Goal: Task Accomplishment & Management: Use online tool/utility

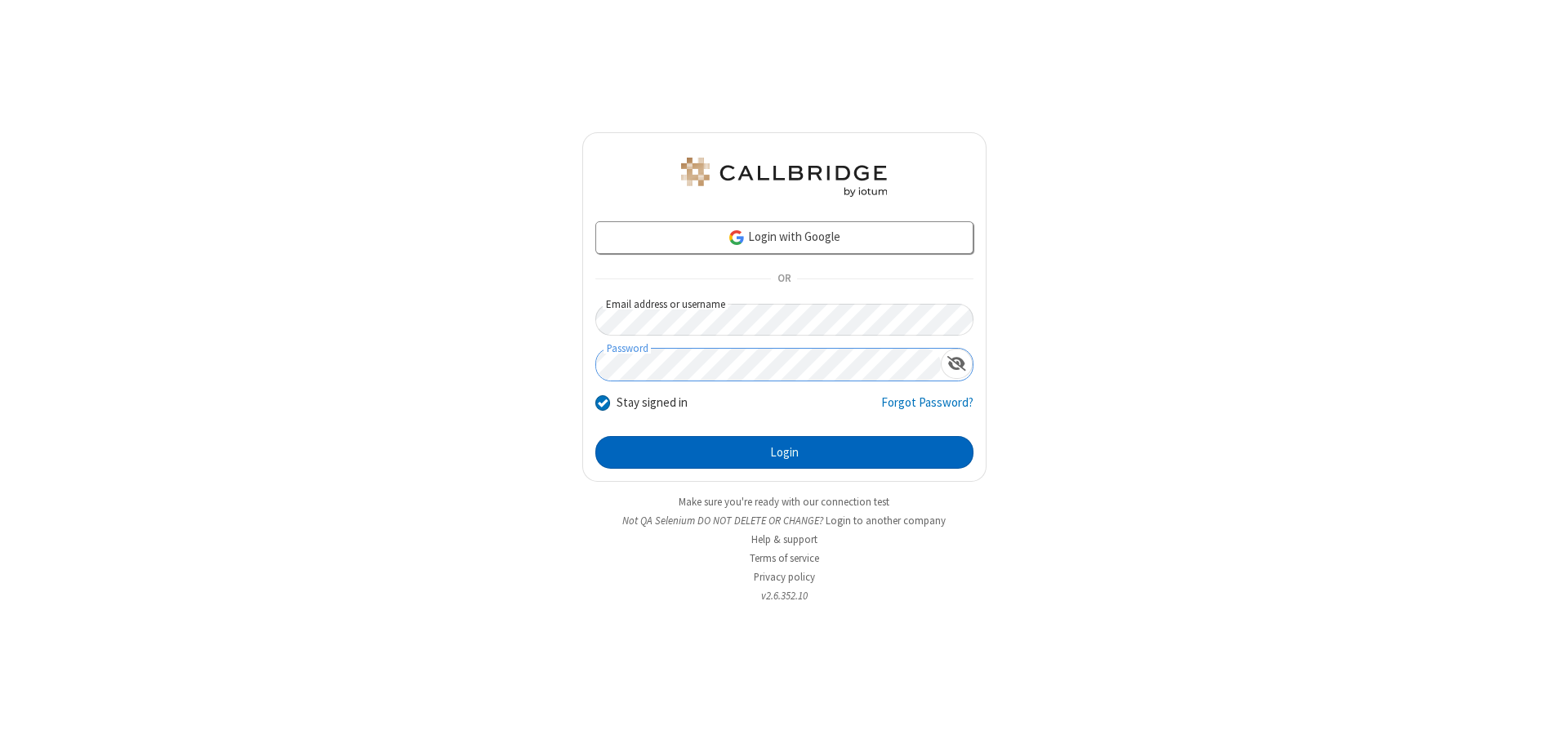
click at [784, 452] on button "Login" at bounding box center [785, 452] width 378 height 33
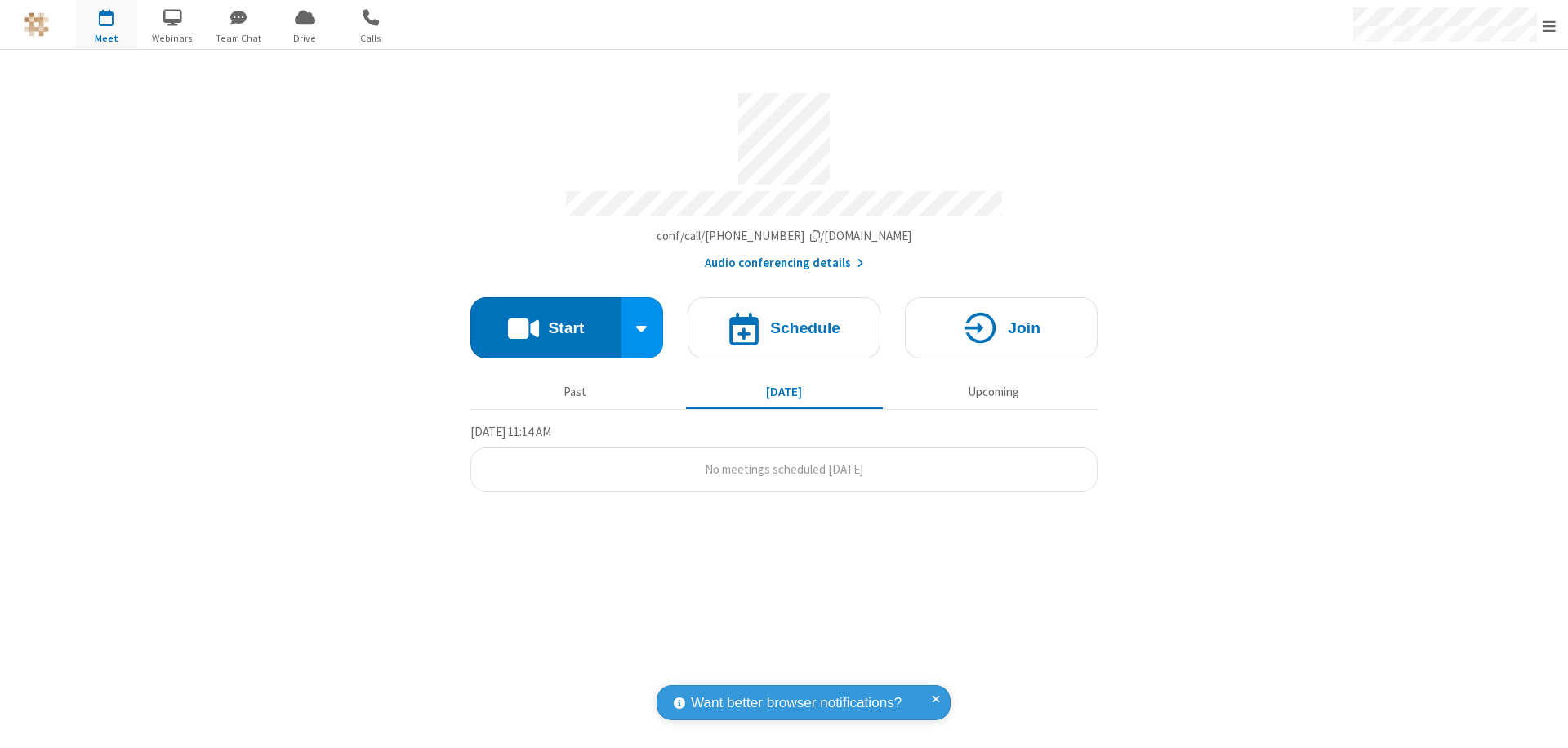
click at [545, 320] on button "Start" at bounding box center [546, 328] width 151 height 62
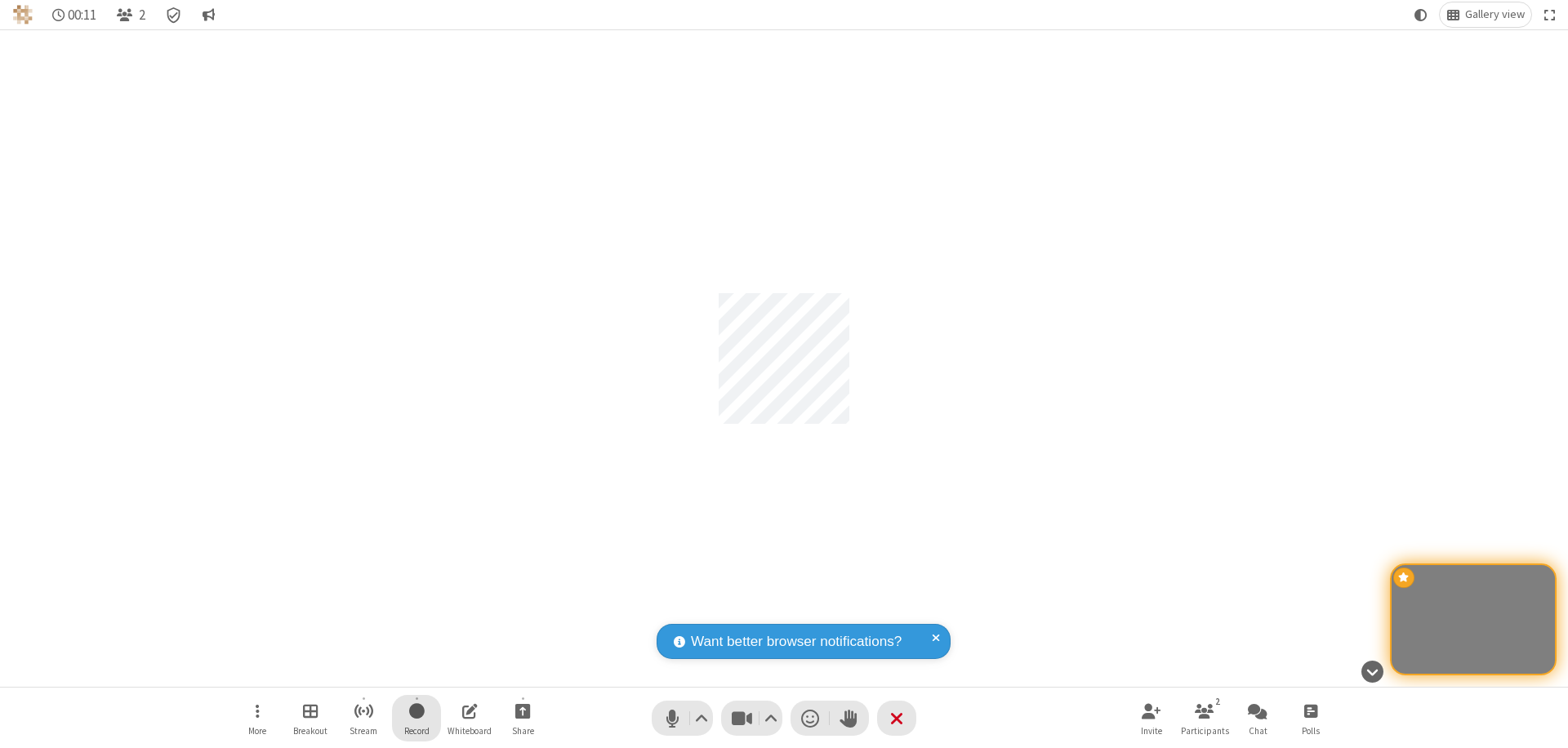
click at [417, 718] on span "Start recording" at bounding box center [417, 712] width 16 height 21
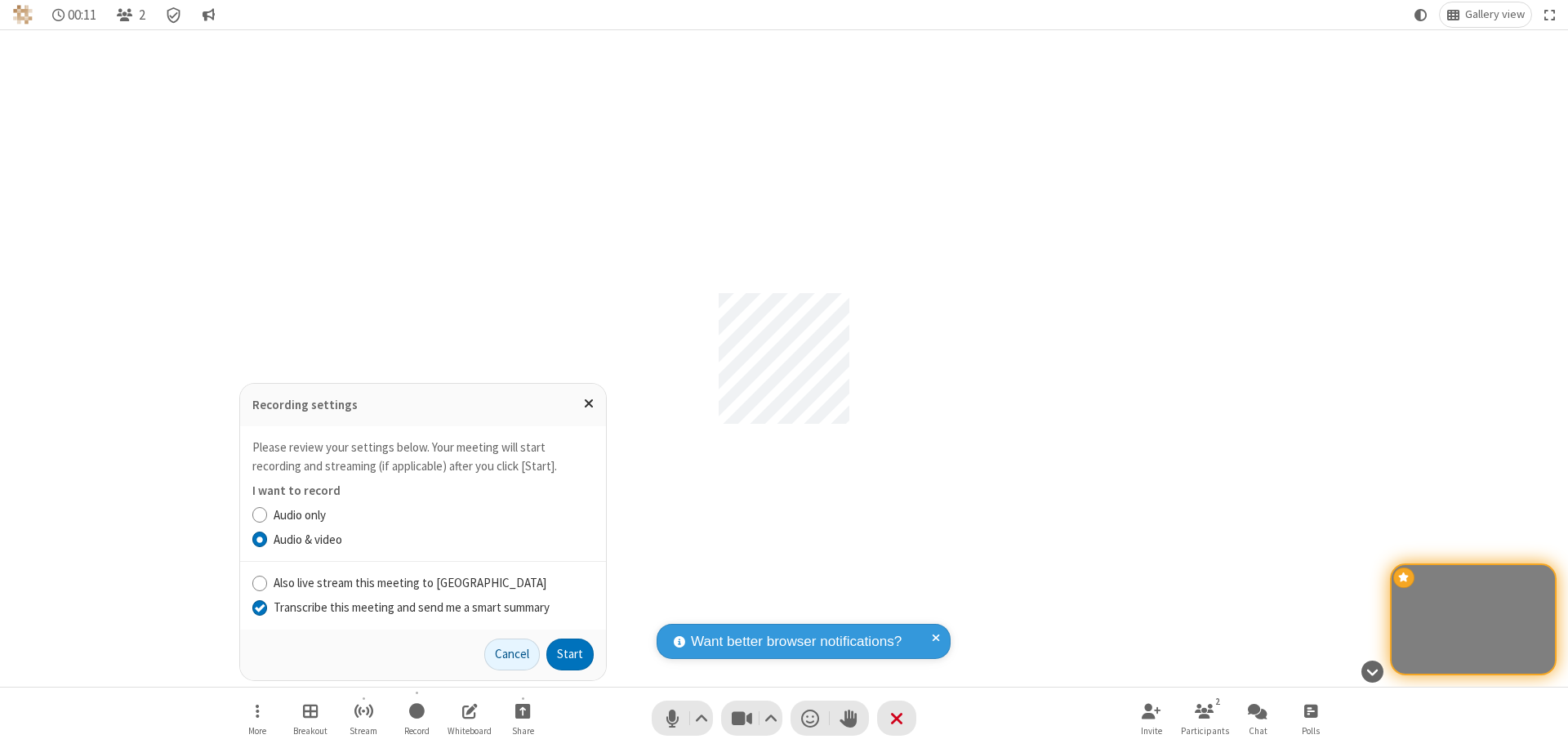
click at [259, 607] on input "Transcribe this meeting and send me a smart summary" at bounding box center [260, 607] width 16 height 17
click at [433, 515] on label "Audio only" at bounding box center [433, 516] width 320 height 19
click at [268, 515] on input "Audio only" at bounding box center [260, 515] width 16 height 17
click at [259, 583] on input "Also live stream this meeting to [GEOGRAPHIC_DATA]" at bounding box center [260, 583] width 16 height 17
click at [570, 655] on button "Start" at bounding box center [570, 655] width 48 height 33
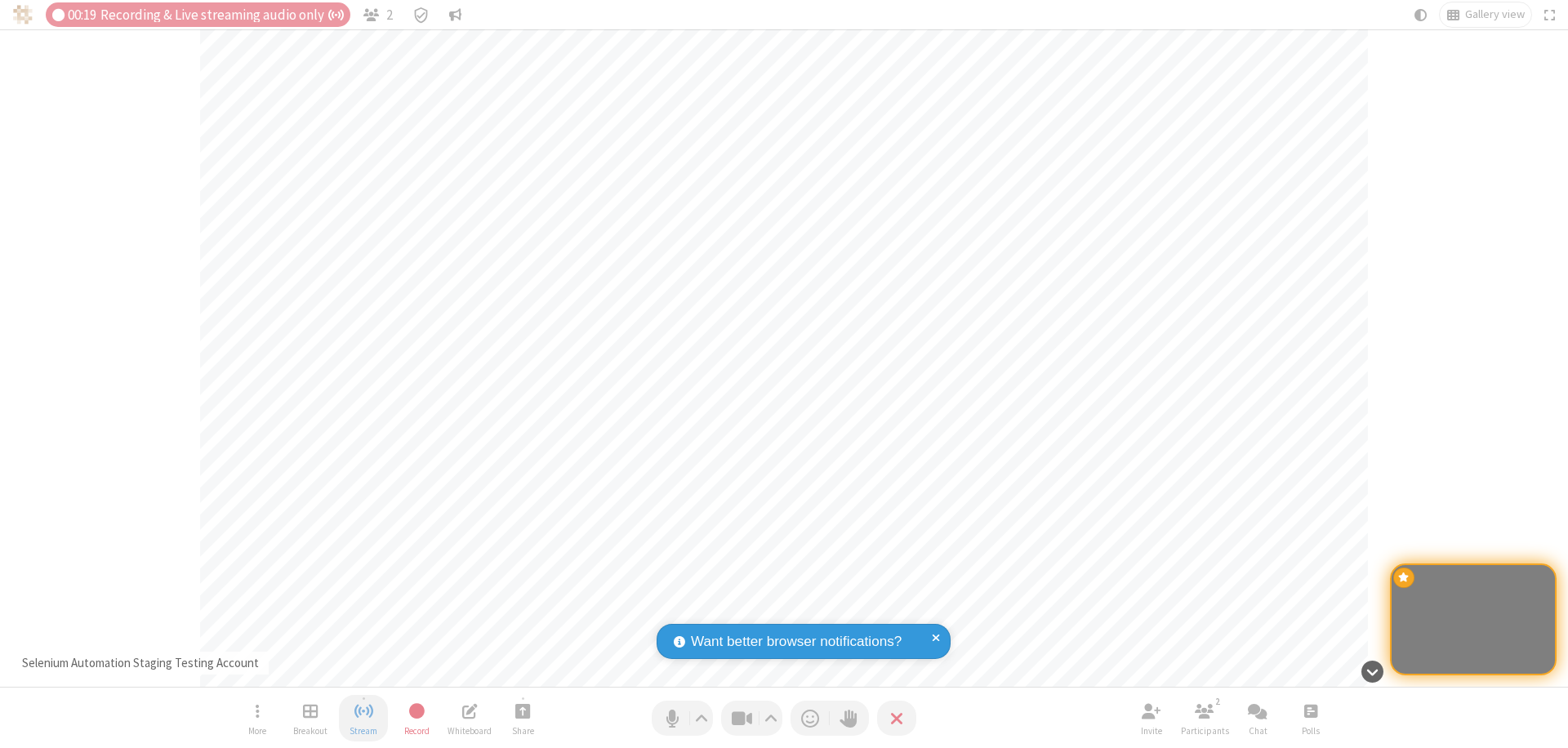
click at [364, 718] on span "Stop streaming" at bounding box center [364, 712] width 21 height 21
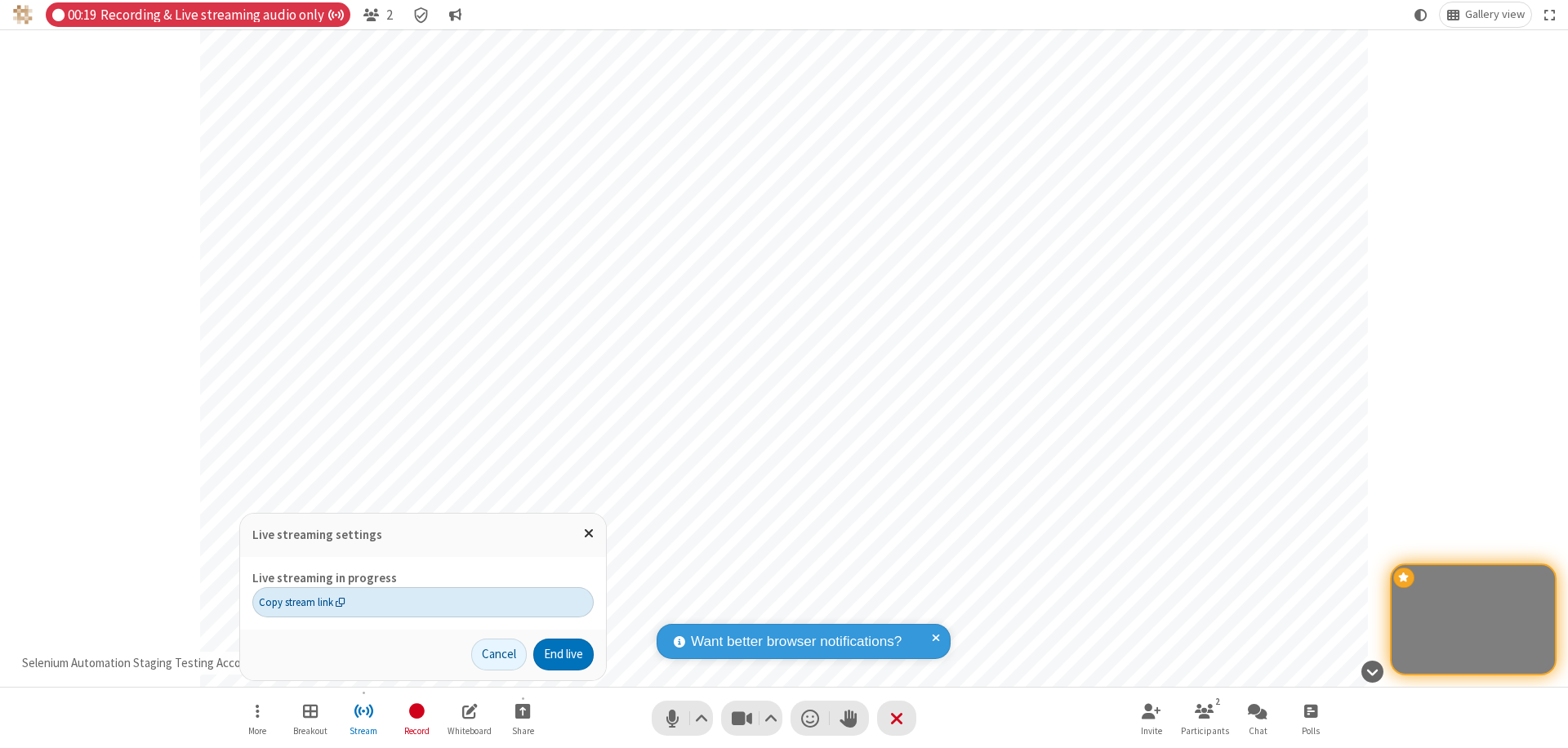
click at [301, 603] on span "Copy stream link" at bounding box center [302, 603] width 87 height 16
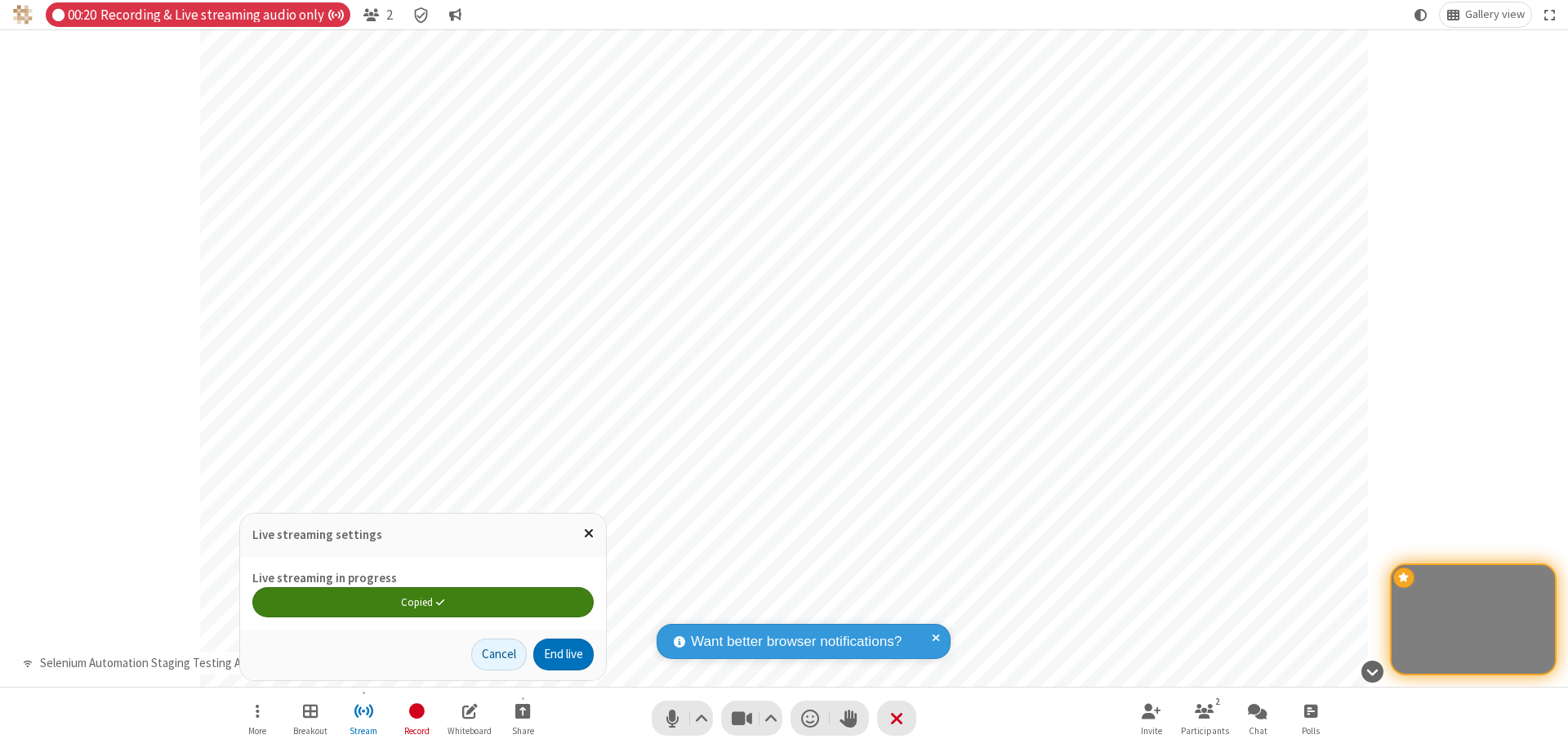
click at [588, 533] on span "Close popover" at bounding box center [588, 533] width 10 height 14
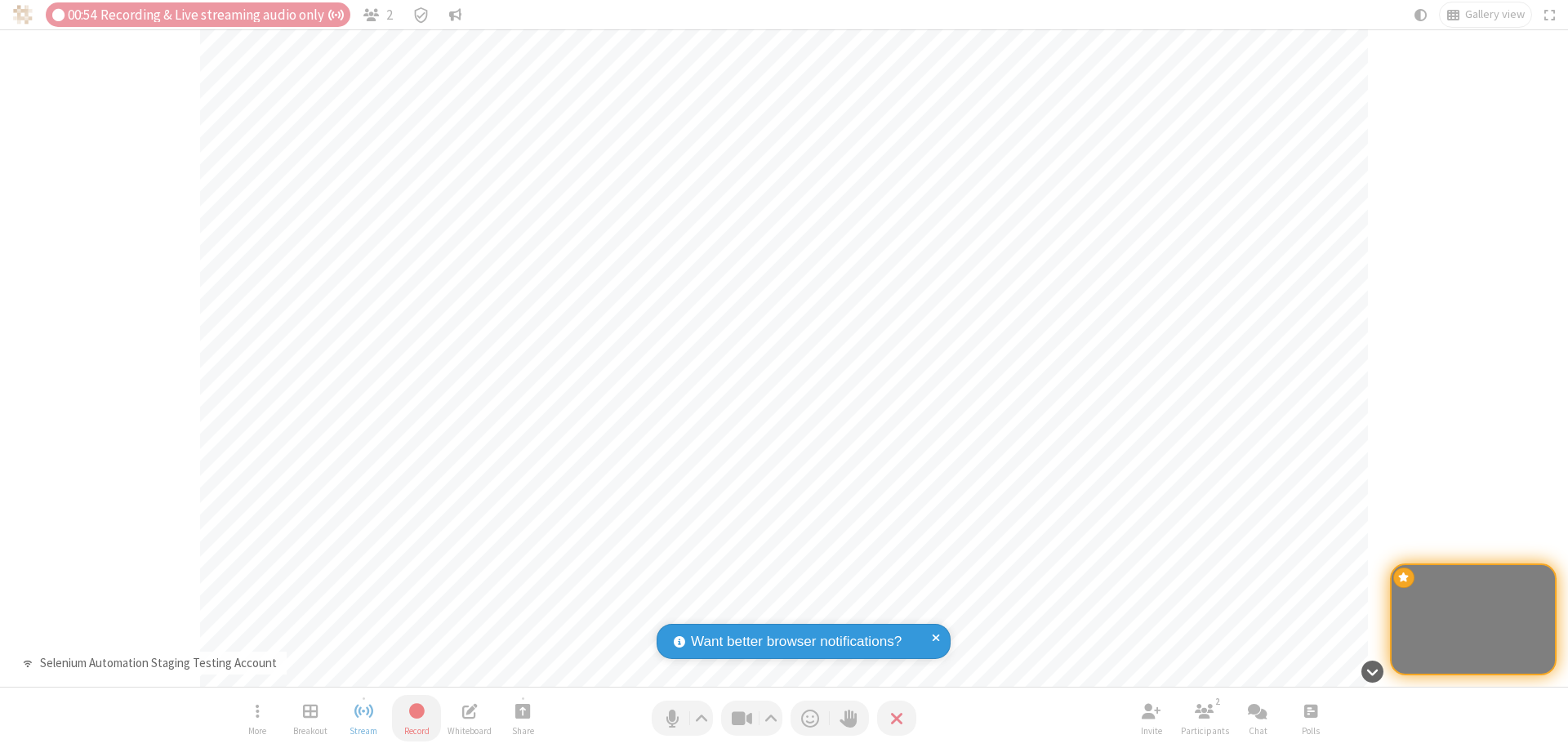
click at [417, 718] on span "Stop recording" at bounding box center [416, 712] width 19 height 21
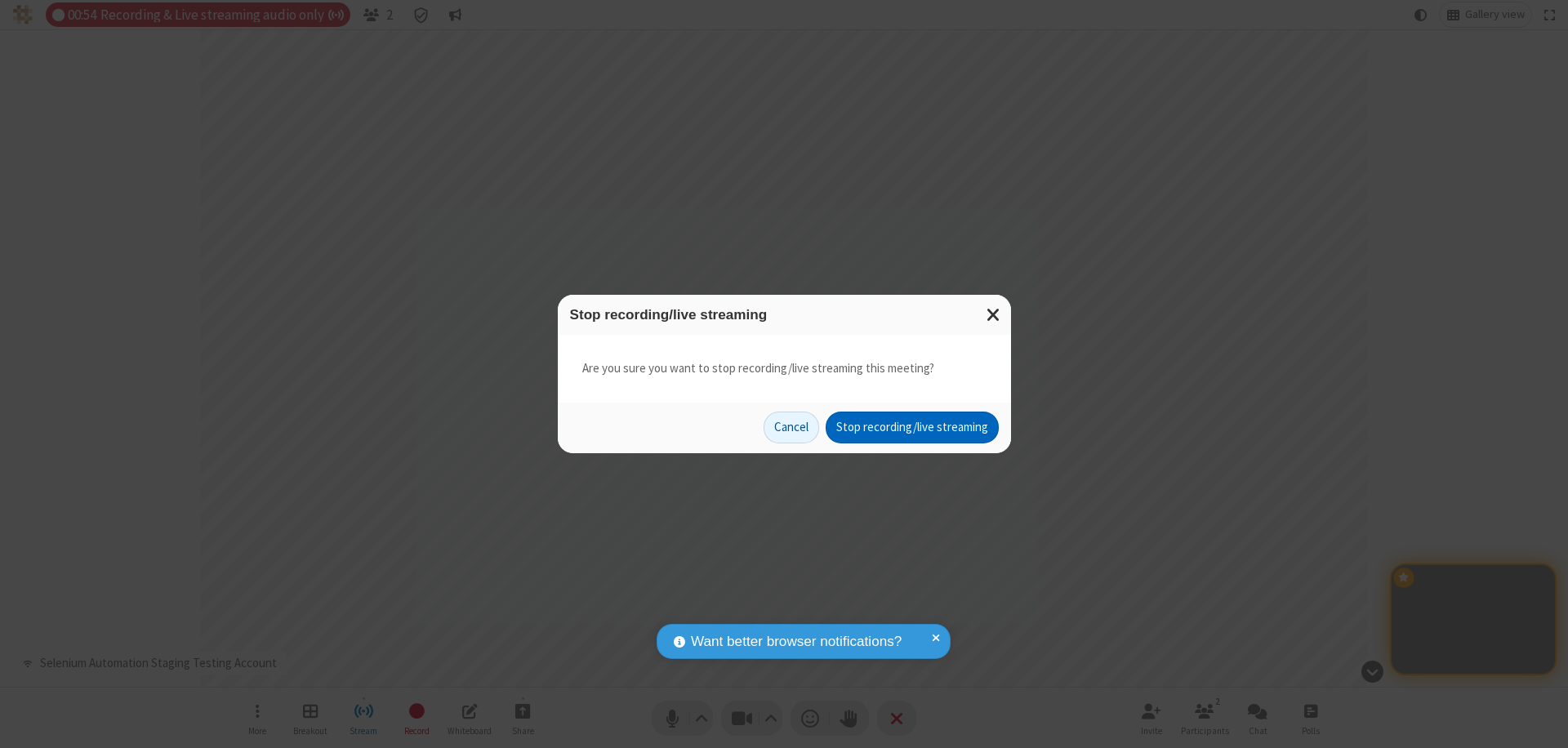
click at [911, 427] on button "Stop recording/live streaming" at bounding box center [913, 427] width 173 height 33
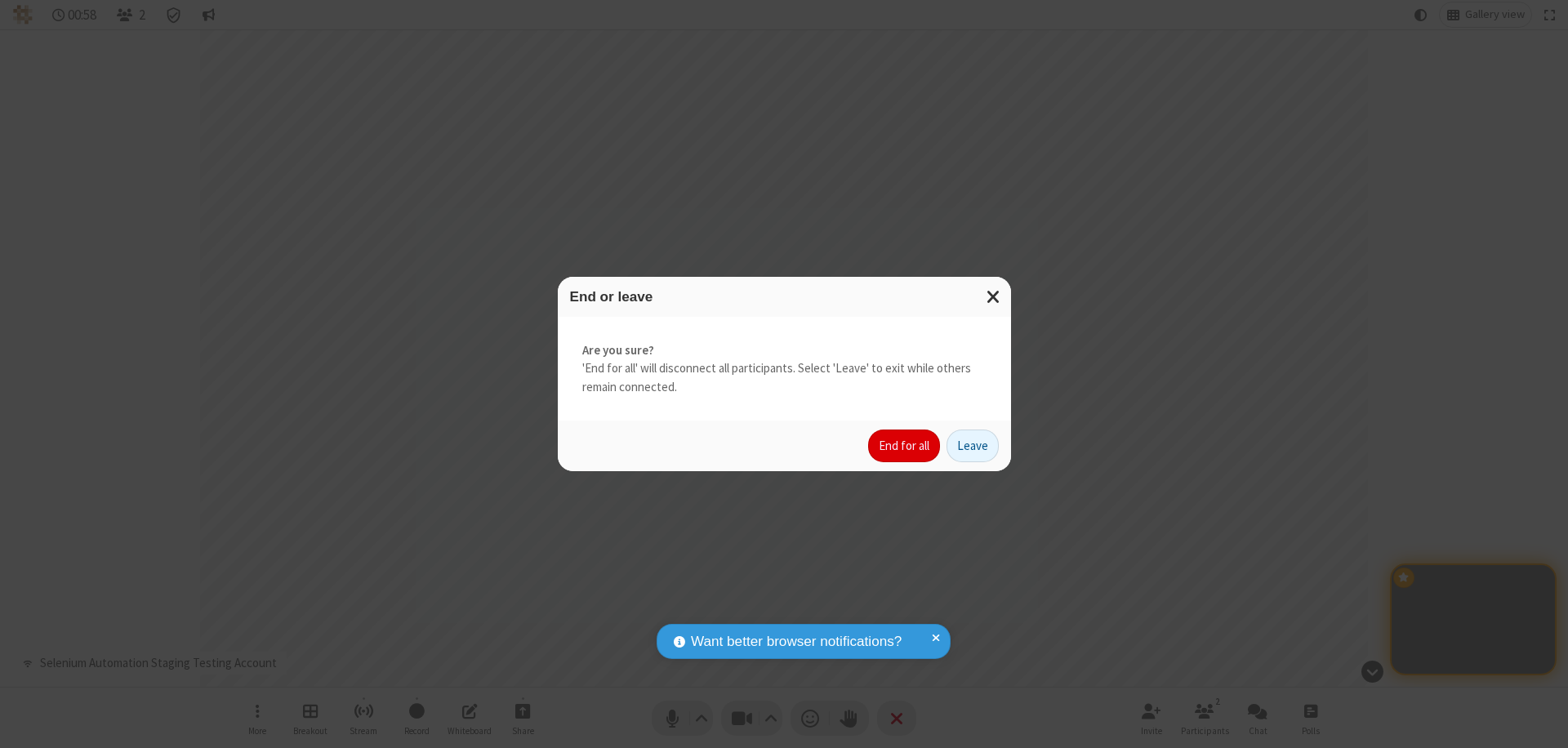
click at [904, 446] on button "End for all" at bounding box center [903, 446] width 72 height 33
